Goal: Entertainment & Leisure: Consume media (video, audio)

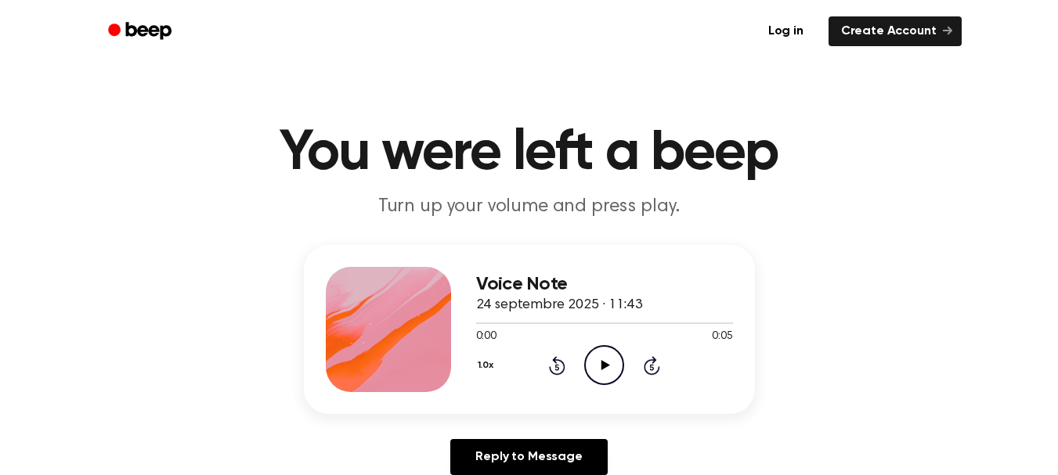
click at [607, 362] on icon "Play Audio" at bounding box center [604, 365] width 40 height 40
click at [607, 362] on icon at bounding box center [604, 365] width 7 height 10
drag, startPoint x: 572, startPoint y: 326, endPoint x: 468, endPoint y: 323, distance: 103.4
click at [468, 323] on div "Voice Note 24 septembre 2025 · 11:43 0:01 0:05 Your browser does not support th…" at bounding box center [529, 329] width 451 height 169
click at [480, 321] on div at bounding box center [604, 322] width 257 height 13
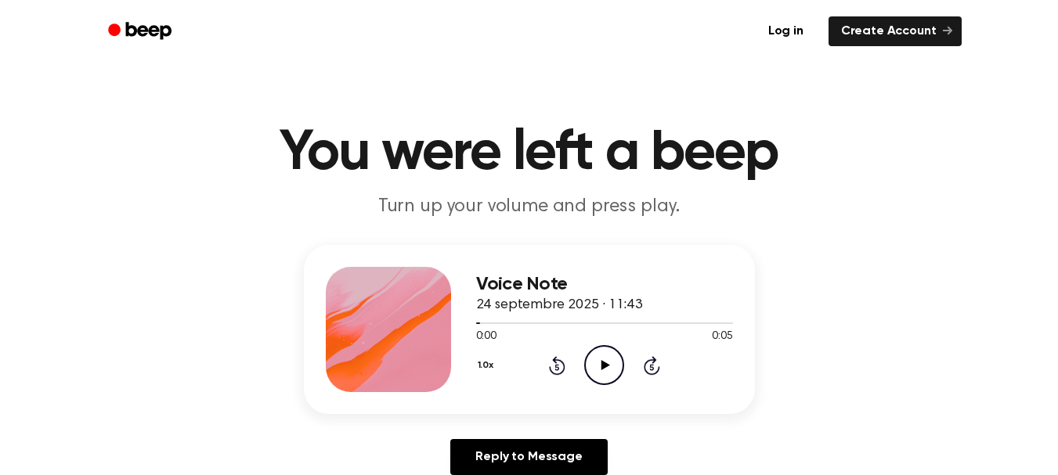
click at [601, 355] on icon "Play Audio" at bounding box center [604, 365] width 40 height 40
click at [483, 319] on div at bounding box center [604, 322] width 257 height 13
click at [606, 359] on icon "Play Audio" at bounding box center [604, 365] width 40 height 40
click at [606, 359] on icon "Pause Audio" at bounding box center [604, 365] width 40 height 40
